Goal: Task Accomplishment & Management: Manage account settings

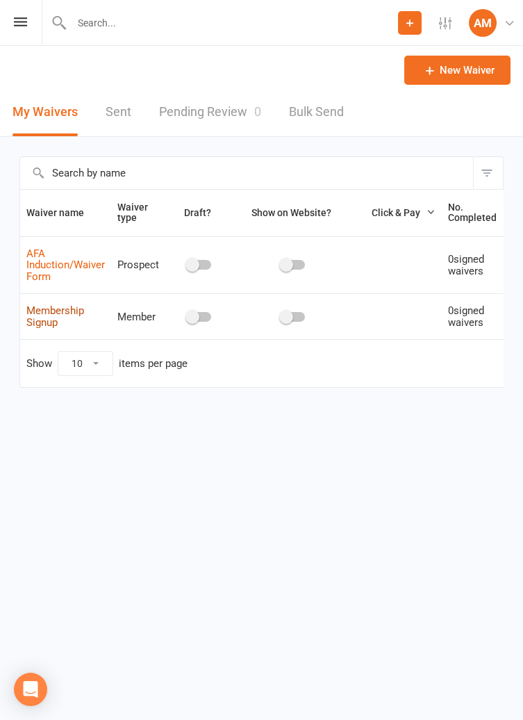
click at [62, 315] on link "Membership Signup" at bounding box center [55, 316] width 58 height 24
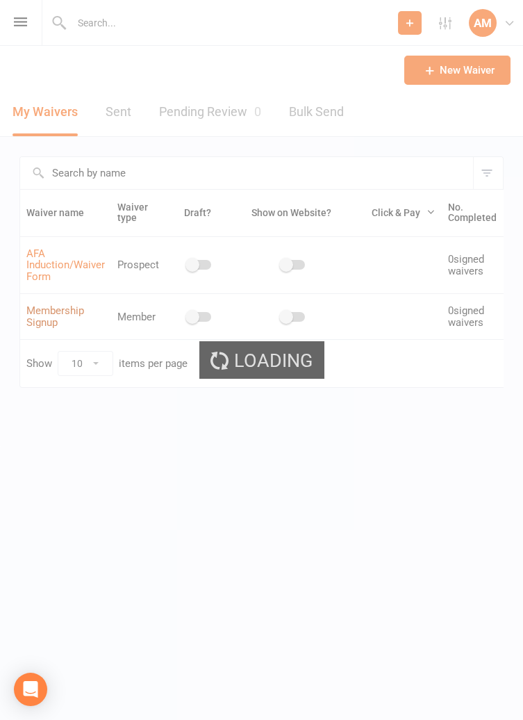
select select "bank_account"
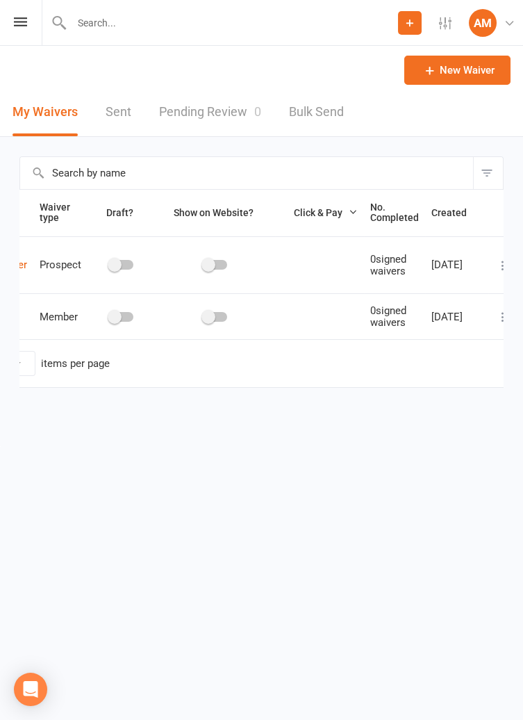
scroll to position [0, 88]
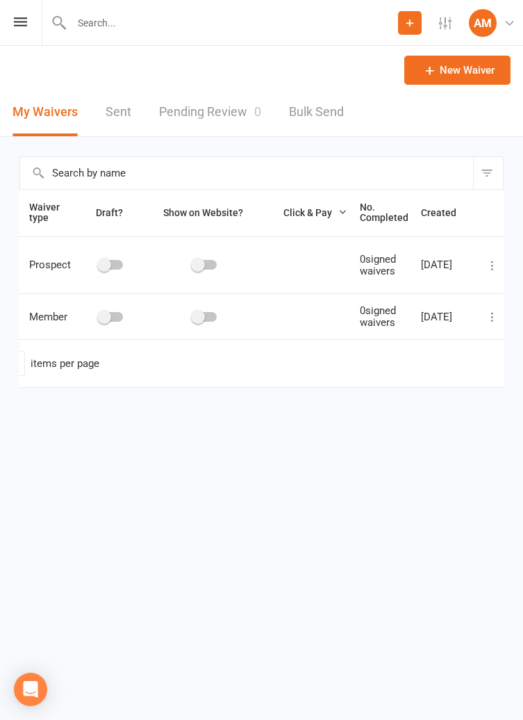
click at [487, 313] on icon at bounding box center [493, 317] width 14 height 14
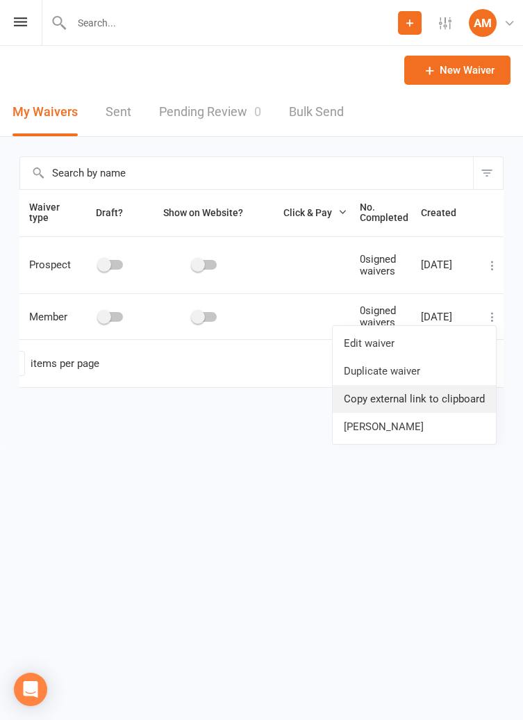
click at [441, 400] on link "Copy external link to clipboard" at bounding box center [414, 399] width 163 height 28
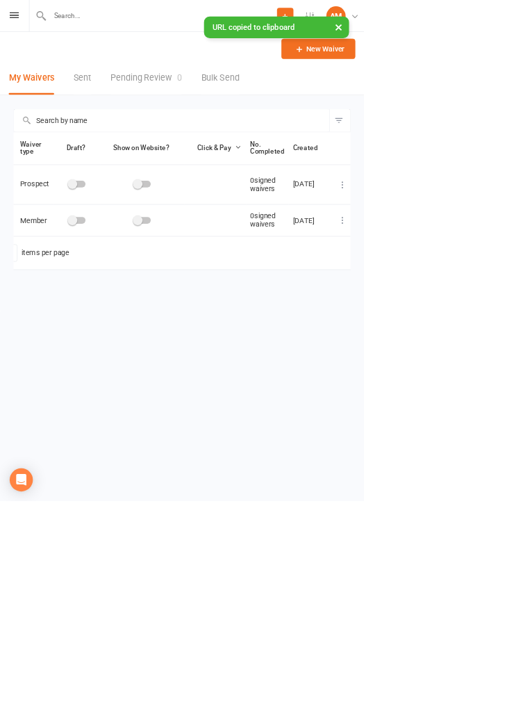
click at [486, 322] on icon at bounding box center [493, 317] width 14 height 14
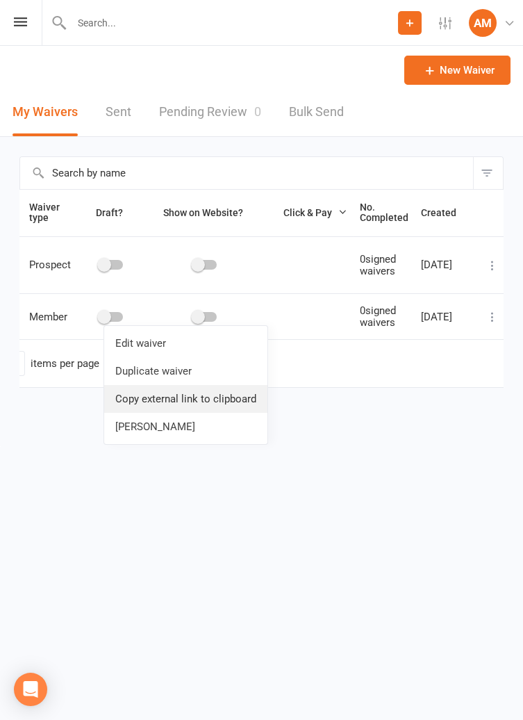
click at [242, 400] on link "Copy external link to clipboard" at bounding box center [185, 399] width 163 height 28
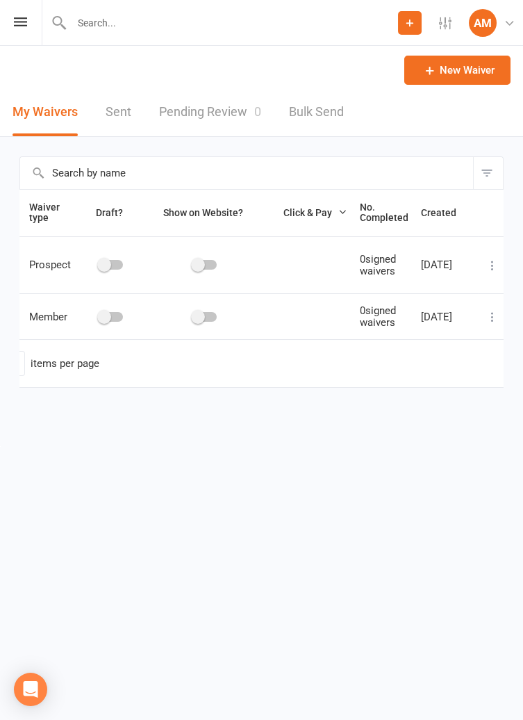
click at [489, 322] on icon at bounding box center [493, 317] width 14 height 14
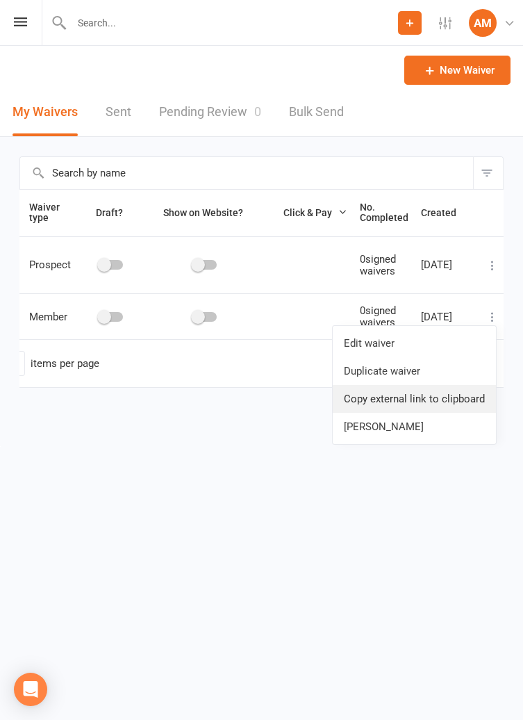
click at [431, 401] on link "Copy external link to clipboard" at bounding box center [414, 399] width 163 height 28
